Goal: Obtain resource: Download file/media

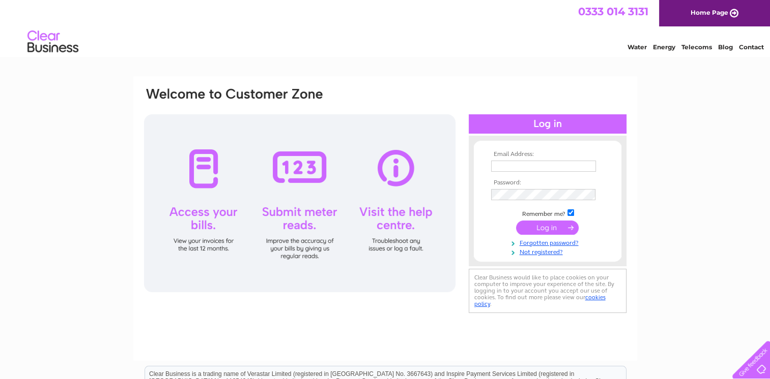
type input "stacey.middleton@kier.co.uk"
click at [541, 230] on input "submit" at bounding box center [547, 228] width 63 height 14
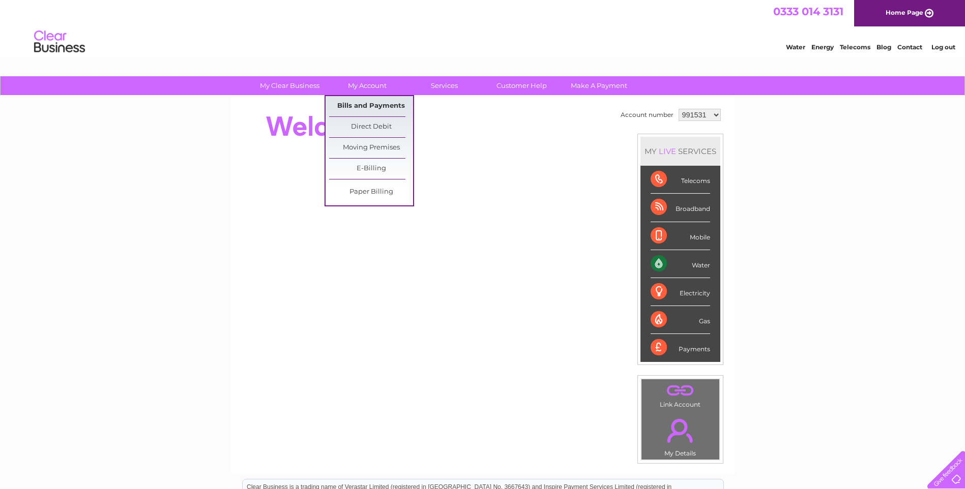
click at [362, 102] on link "Bills and Payments" at bounding box center [371, 106] width 84 height 20
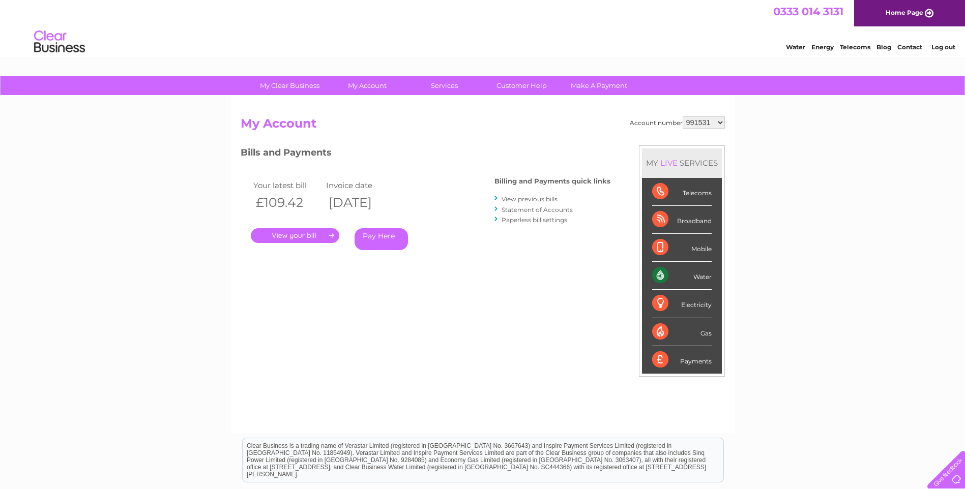
click at [294, 238] on link "." at bounding box center [295, 235] width 89 height 15
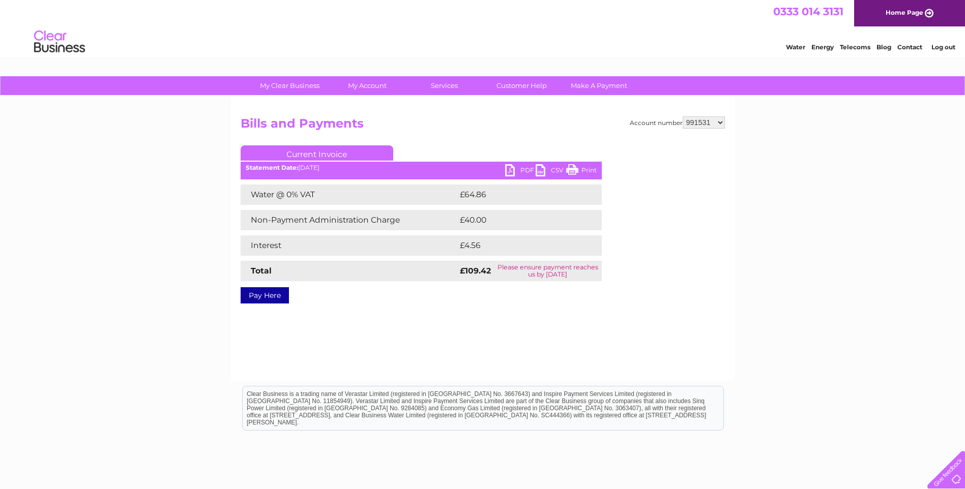
click at [516, 171] on link "PDF" at bounding box center [520, 171] width 31 height 15
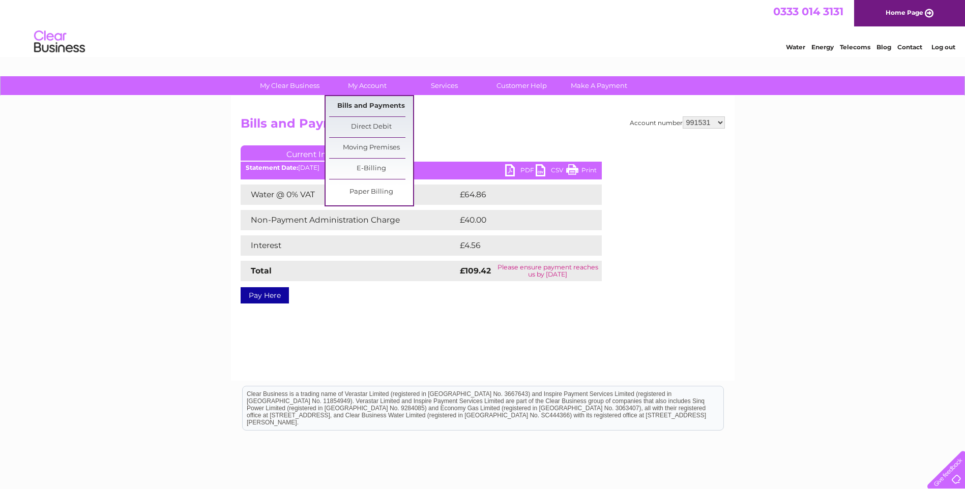
click at [359, 100] on link "Bills and Payments" at bounding box center [371, 106] width 84 height 20
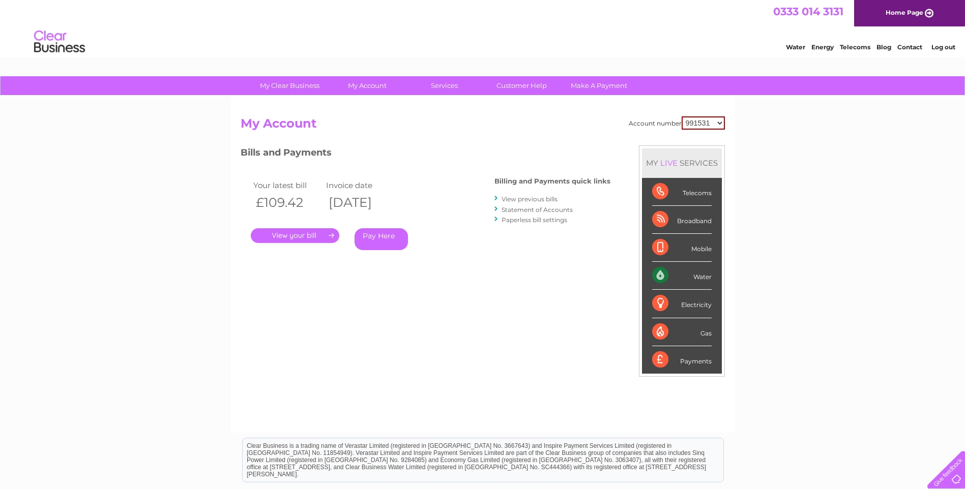
click at [509, 198] on link "View previous bills" at bounding box center [530, 199] width 56 height 8
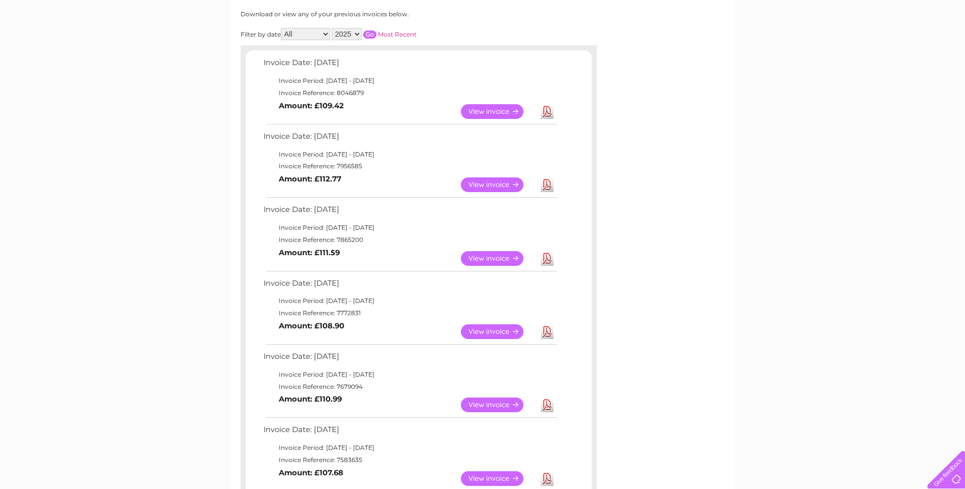
scroll to position [153, 0]
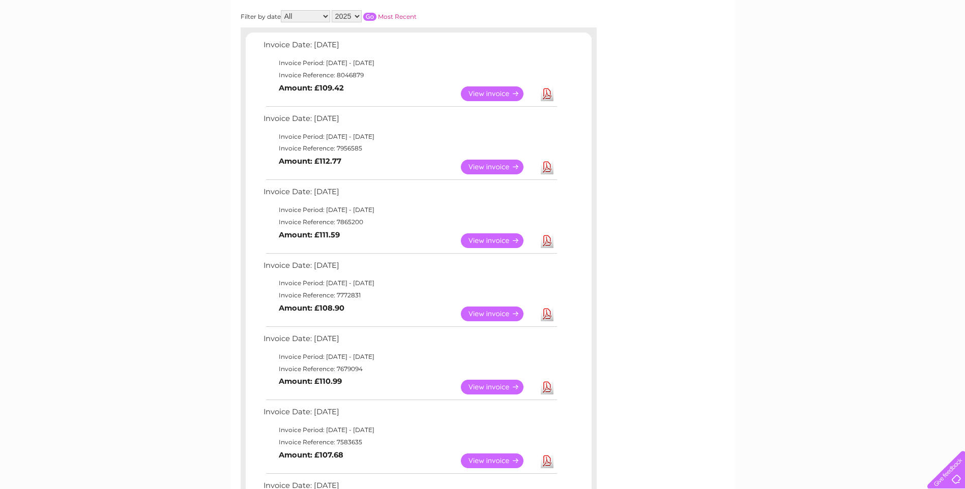
click at [485, 389] on link "View" at bounding box center [498, 387] width 75 height 15
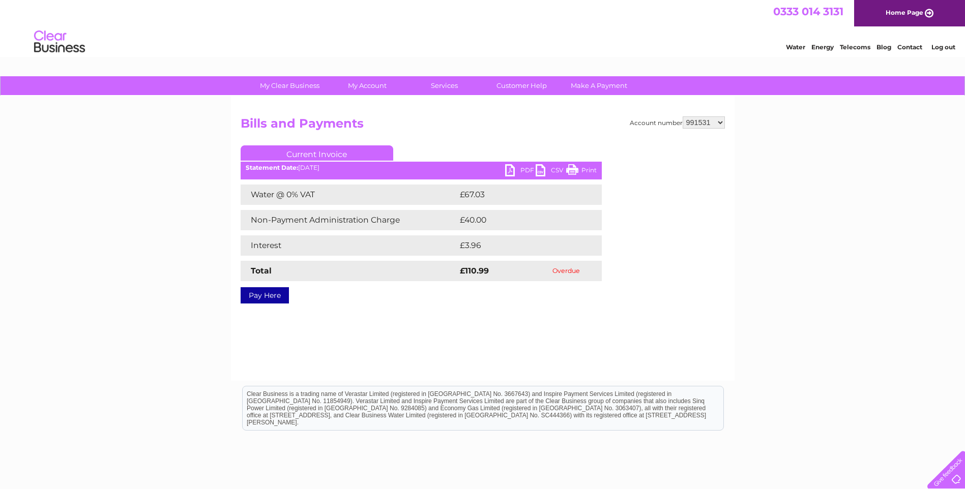
click at [518, 171] on link "PDF" at bounding box center [520, 171] width 31 height 15
